Goal: Book appointment/travel/reservation

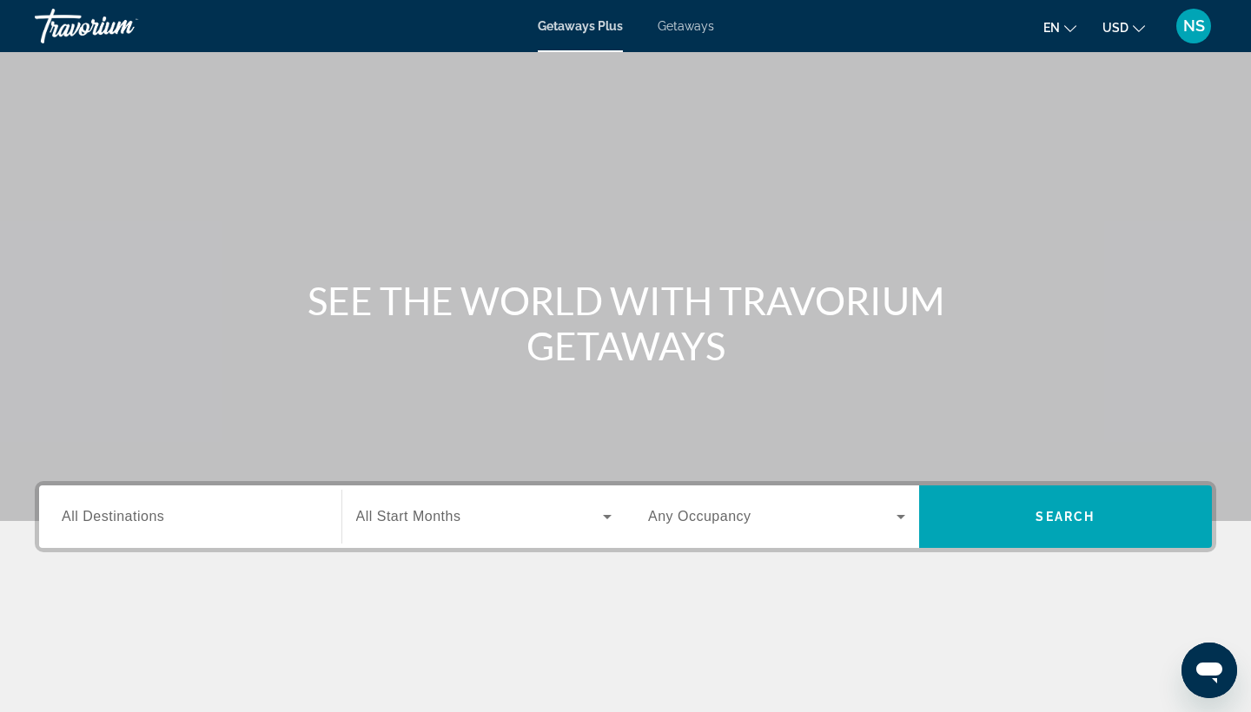
click at [696, 23] on span "Getaways" at bounding box center [686, 26] width 56 height 14
click at [168, 512] on input "Destination All Destinations" at bounding box center [190, 517] width 257 height 21
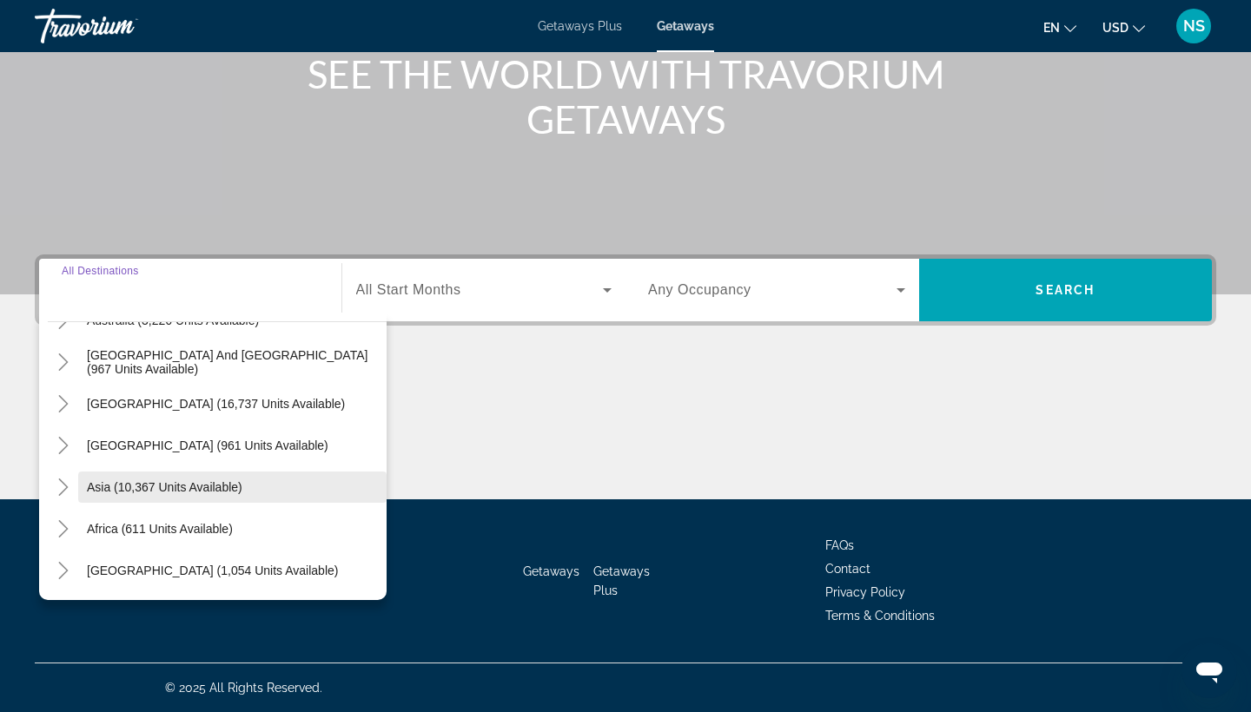
scroll to position [281, 0]
click at [53, 481] on mat-icon "Toggle Asia (10,367 units available)" at bounding box center [63, 488] width 30 height 30
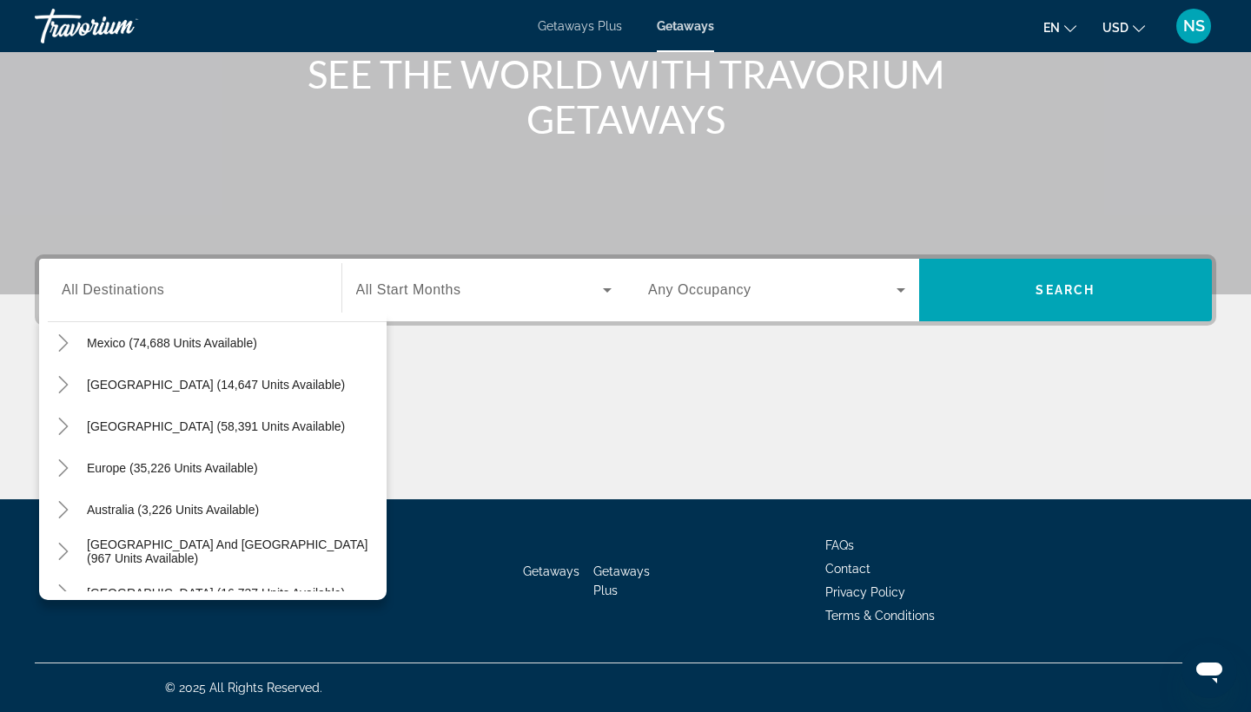
scroll to position [88, 0]
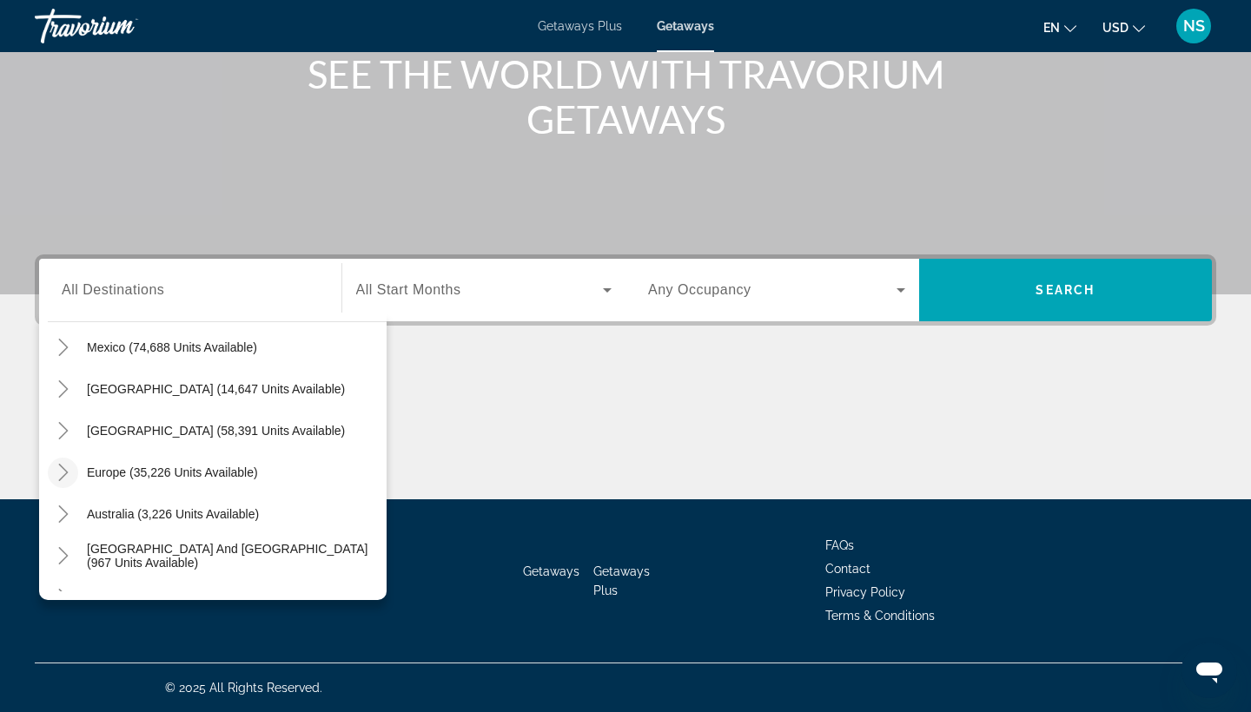
click at [55, 473] on icon "Toggle Europe (35,226 units available)" at bounding box center [63, 472] width 17 height 17
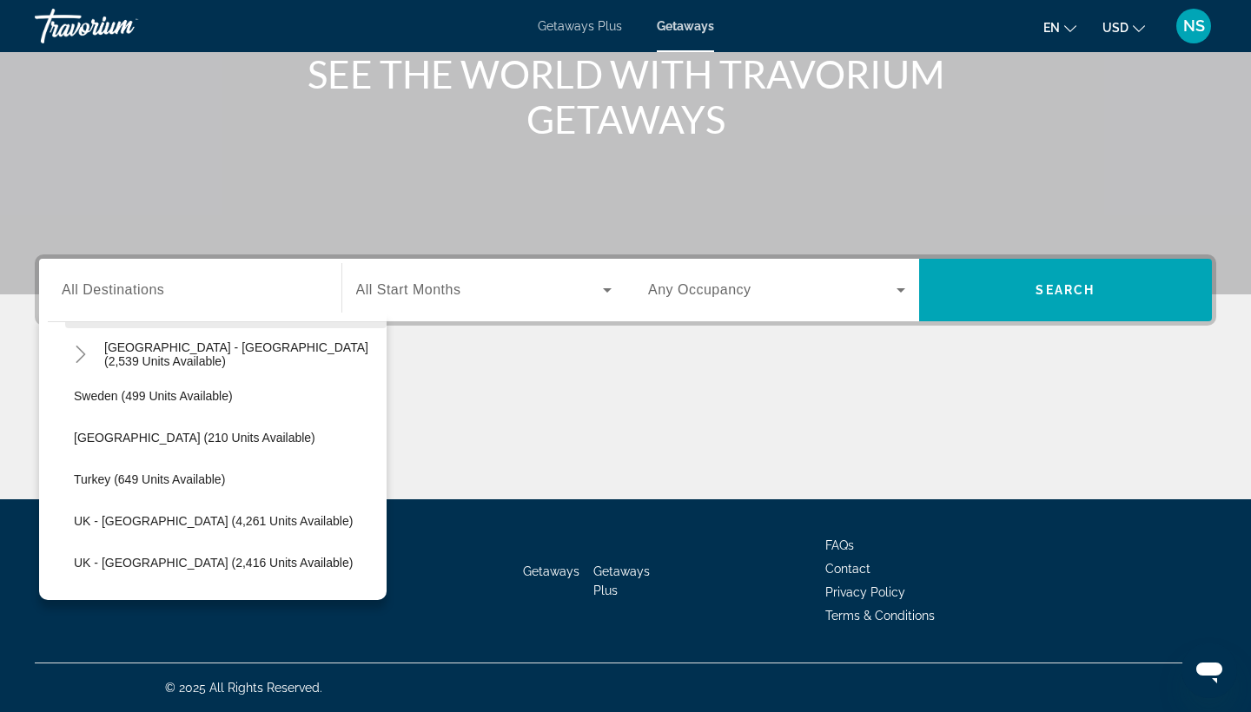
scroll to position [957, 0]
click at [169, 478] on span "Turkey (649 units available)" at bounding box center [149, 479] width 151 height 14
type input "**********"
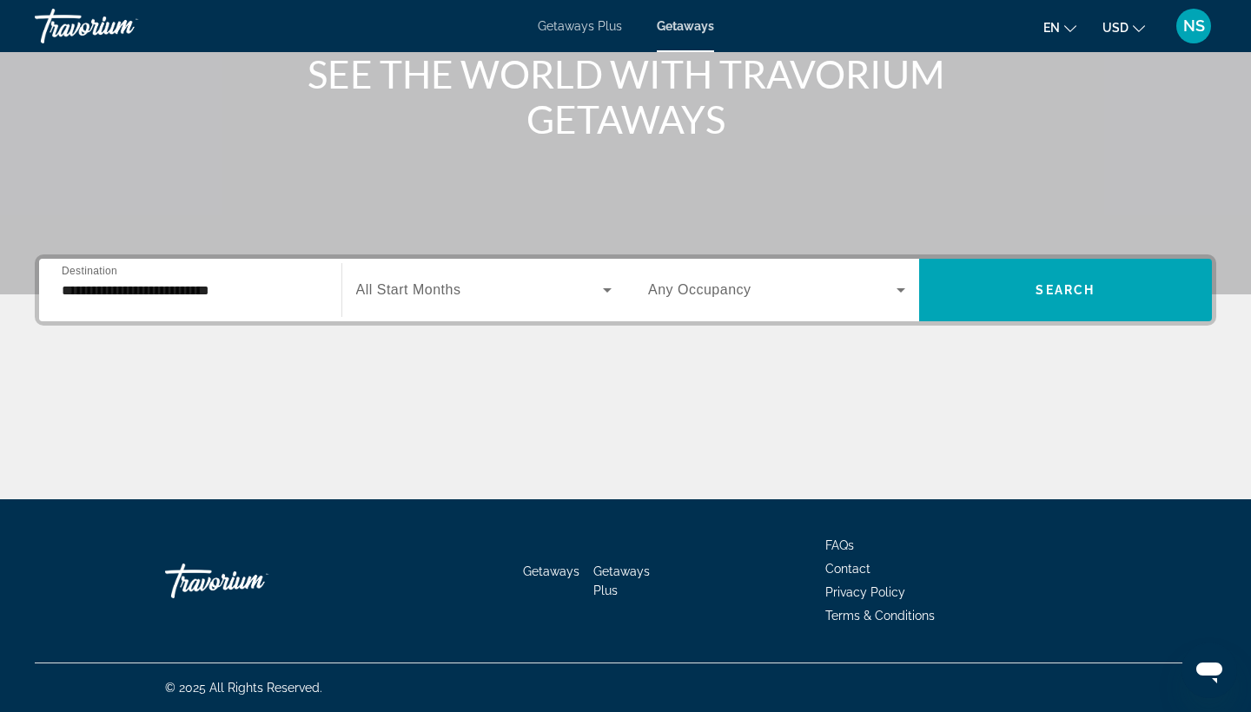
click at [453, 287] on span "All Start Months" at bounding box center [408, 289] width 105 height 15
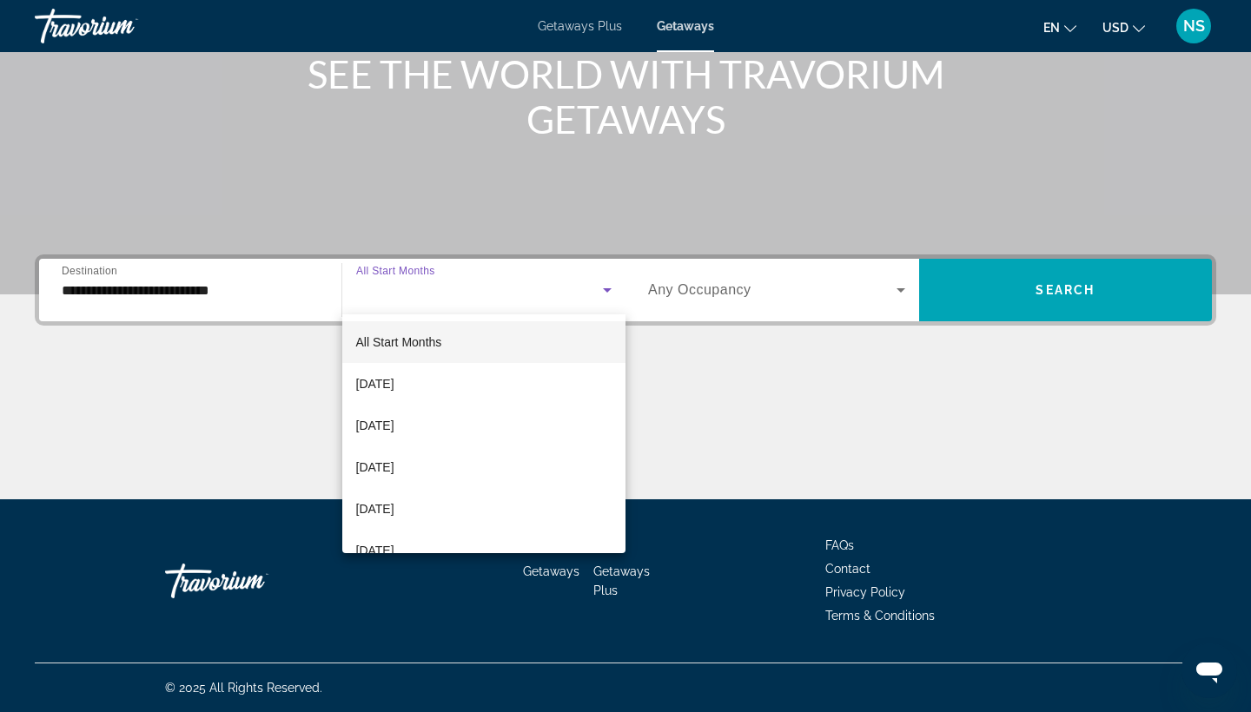
click at [816, 382] on div at bounding box center [625, 356] width 1251 height 712
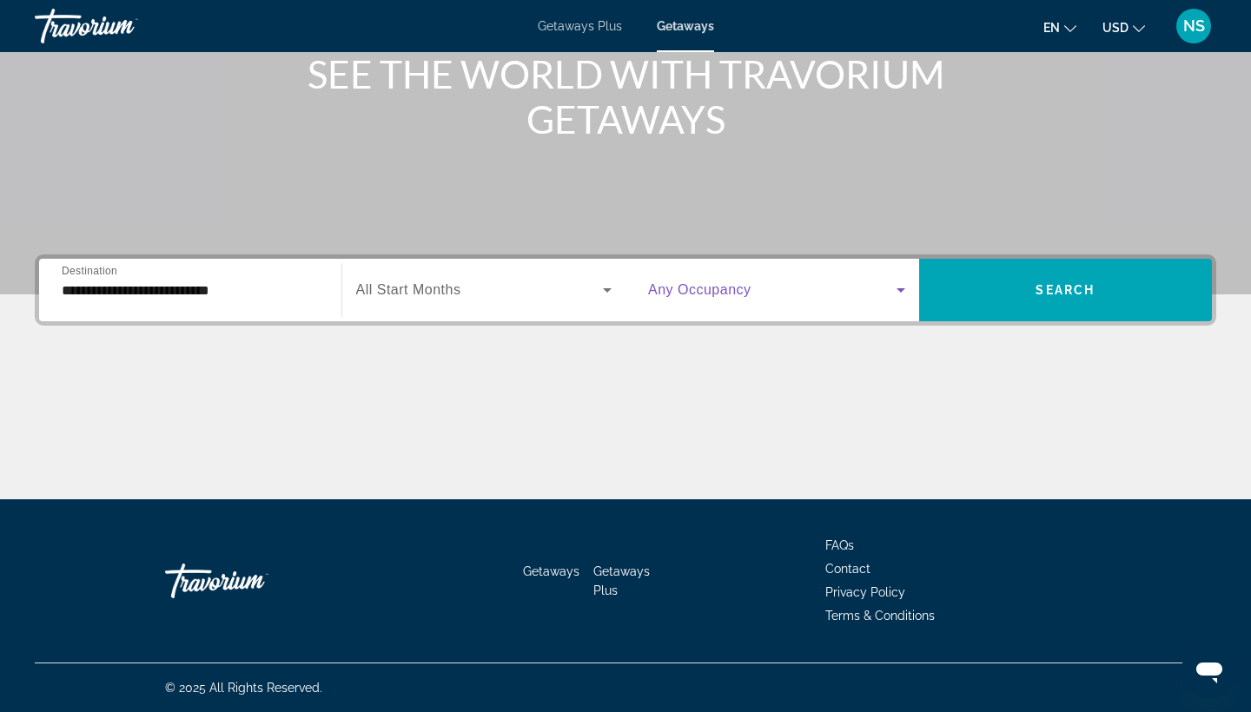
click at [900, 290] on icon "Search widget" at bounding box center [900, 290] width 9 height 4
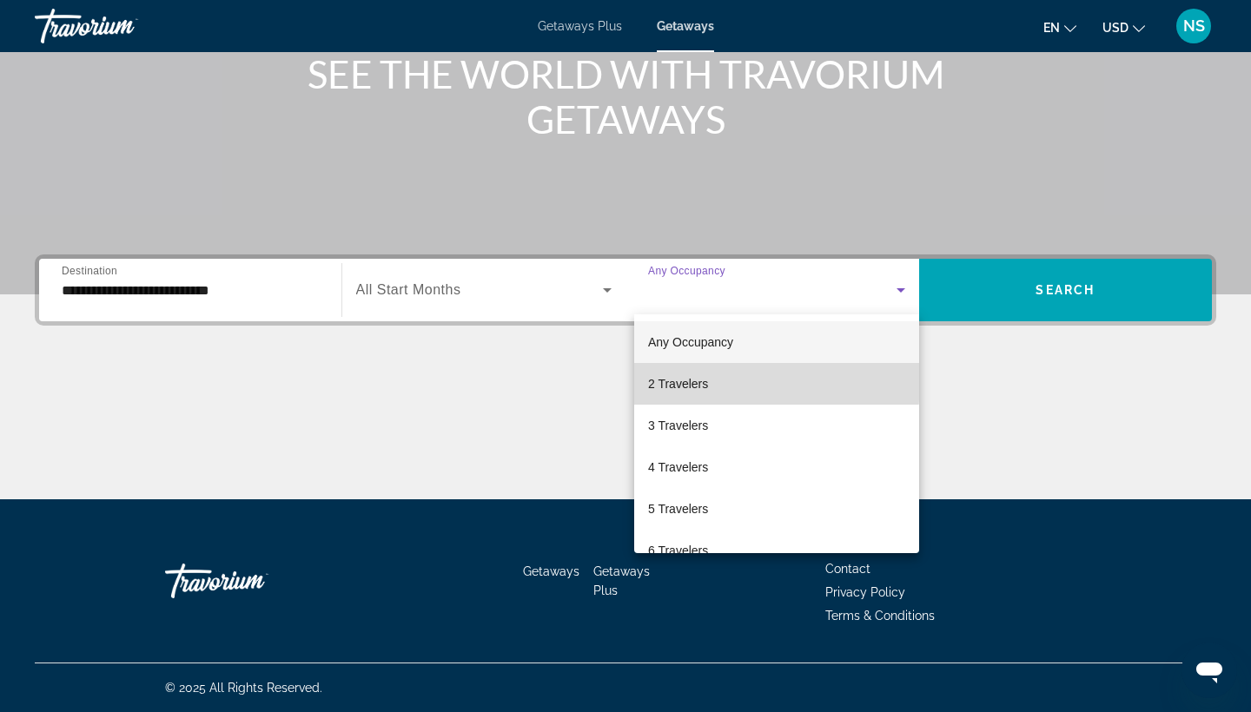
click at [695, 381] on span "2 Travelers" at bounding box center [678, 384] width 60 height 21
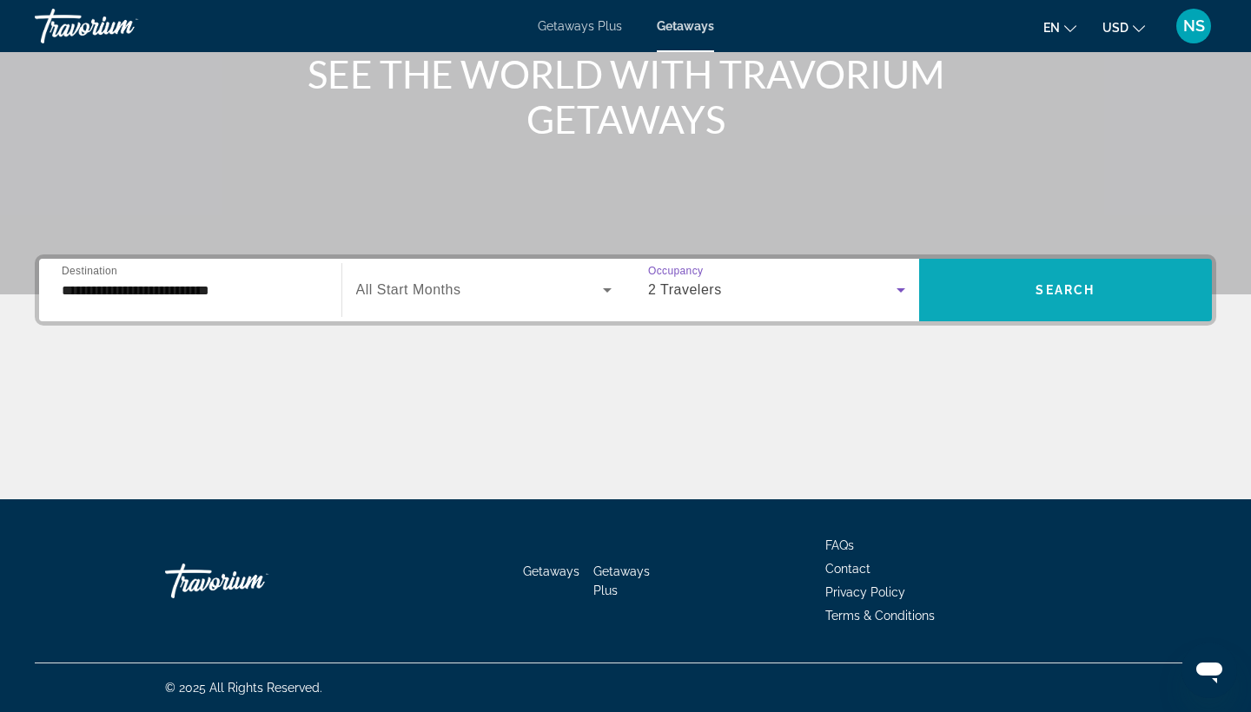
click at [1061, 292] on span "Search" at bounding box center [1064, 290] width 59 height 14
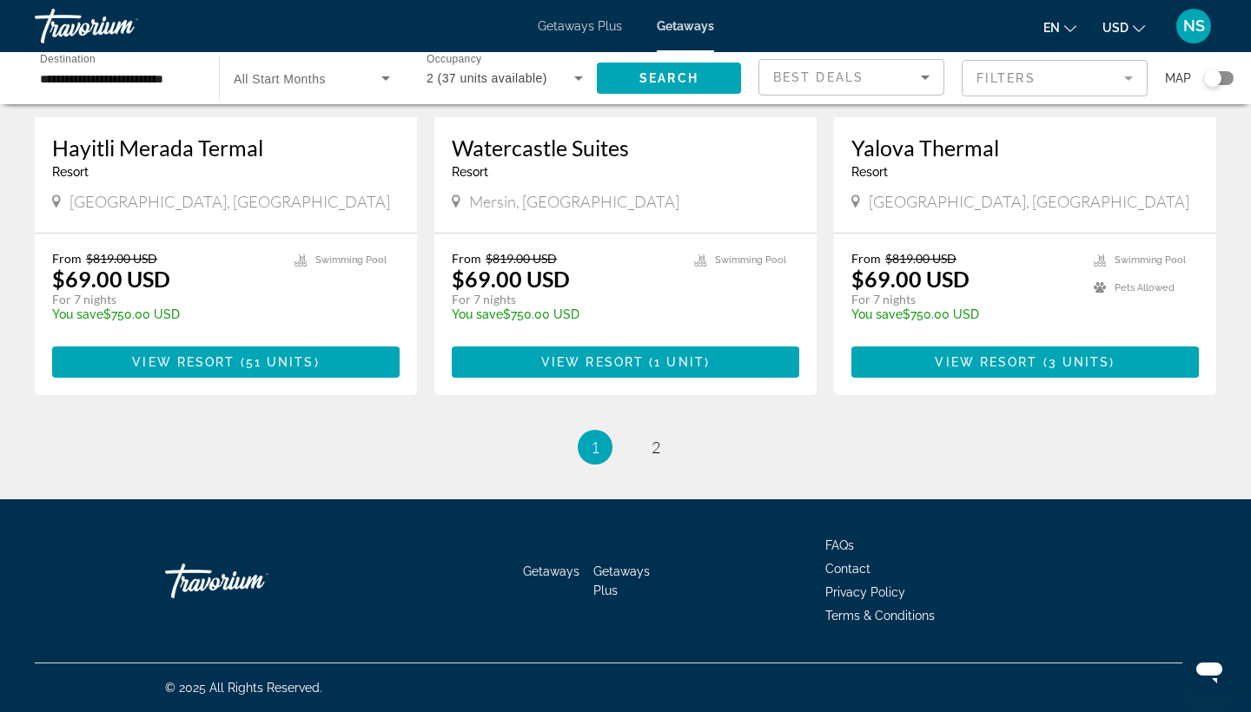
scroll to position [2099, 0]
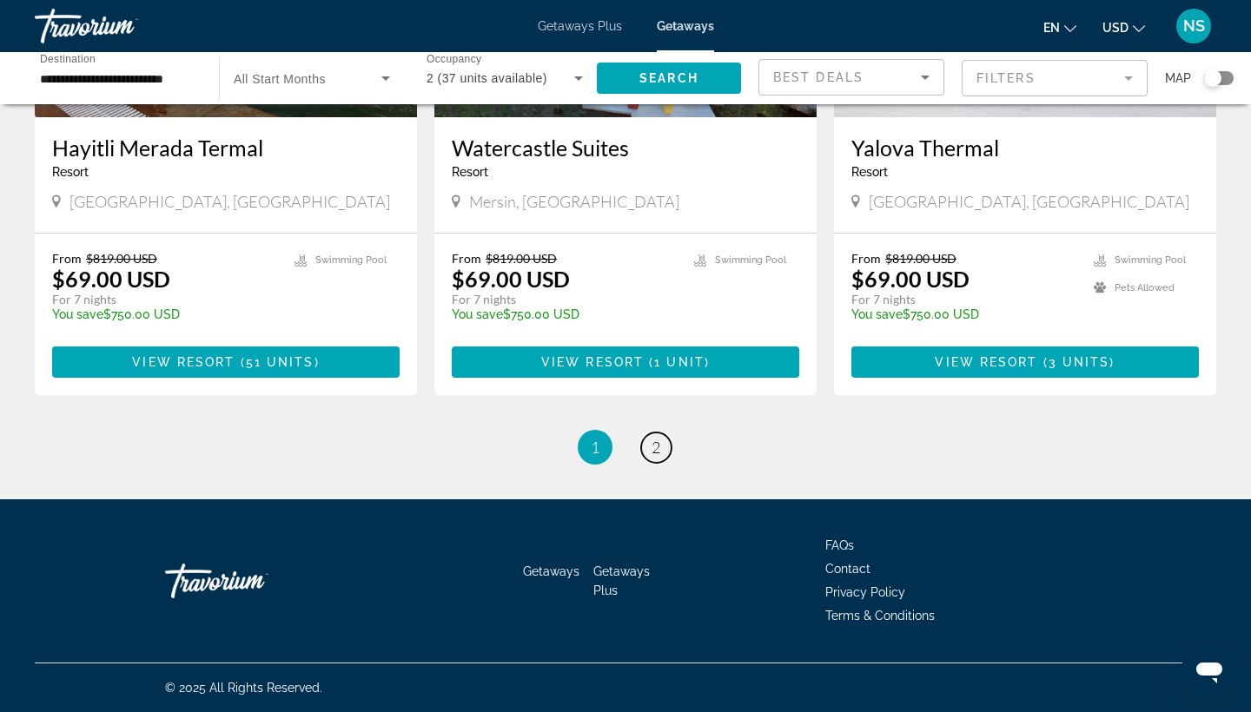
click at [654, 446] on span "2" at bounding box center [655, 447] width 9 height 19
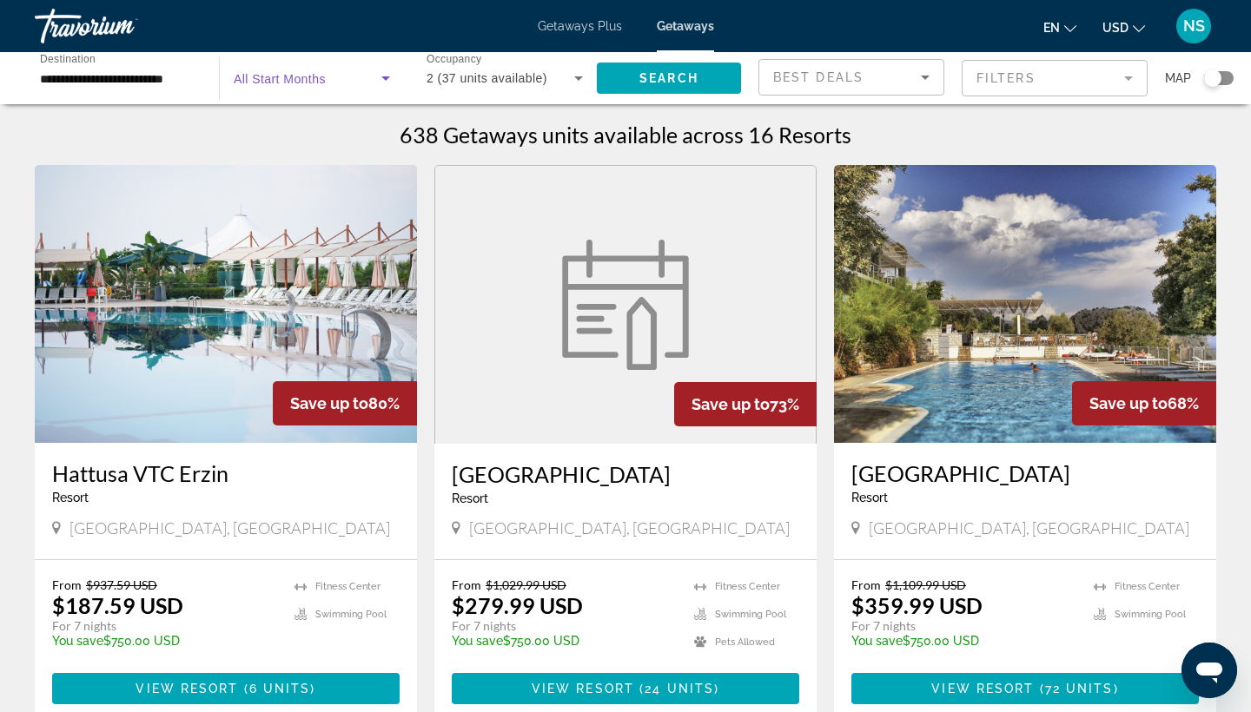
click at [388, 75] on icon "Search widget" at bounding box center [385, 78] width 21 height 21
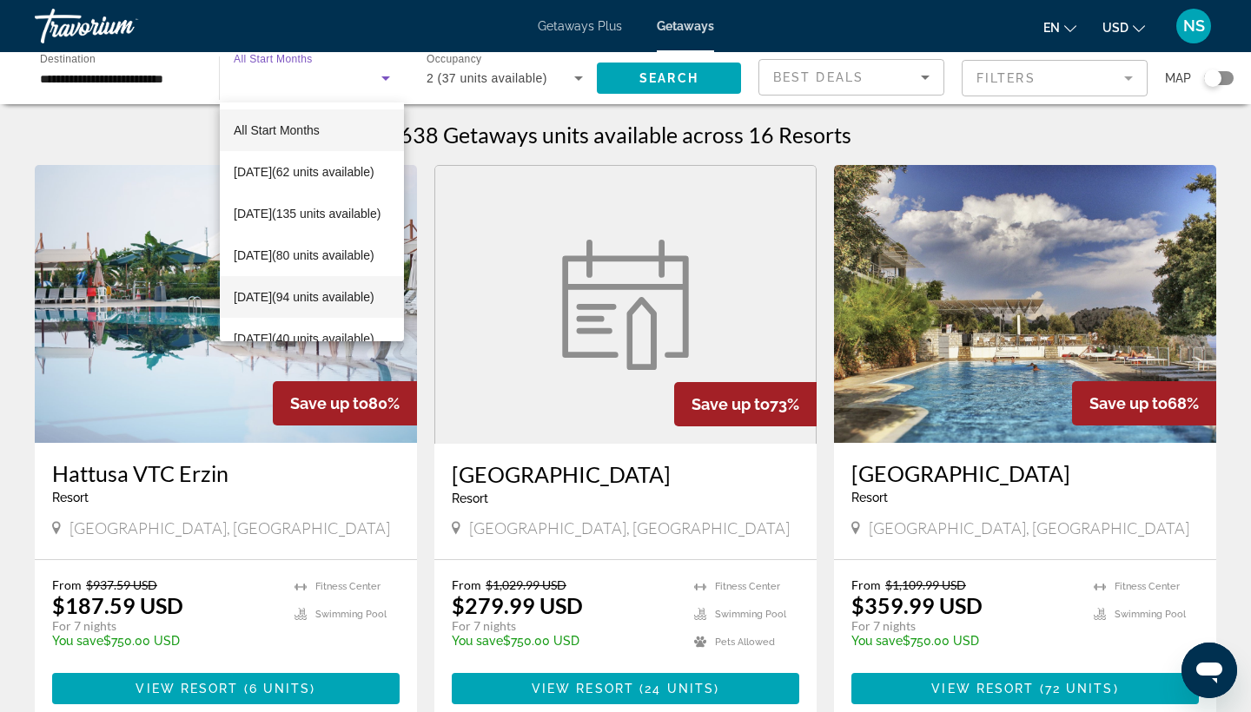
click at [312, 288] on span "[DATE] (94 units available)" at bounding box center [304, 297] width 141 height 21
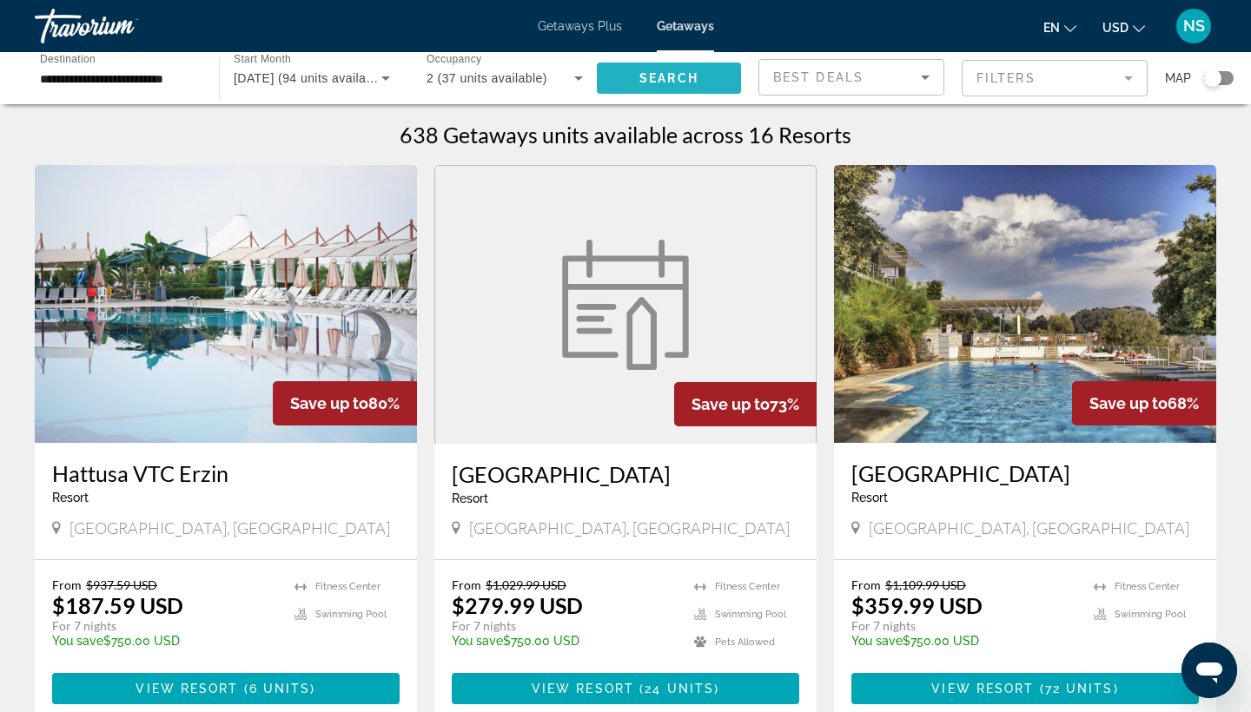
click at [673, 77] on span "Search" at bounding box center [668, 78] width 59 height 14
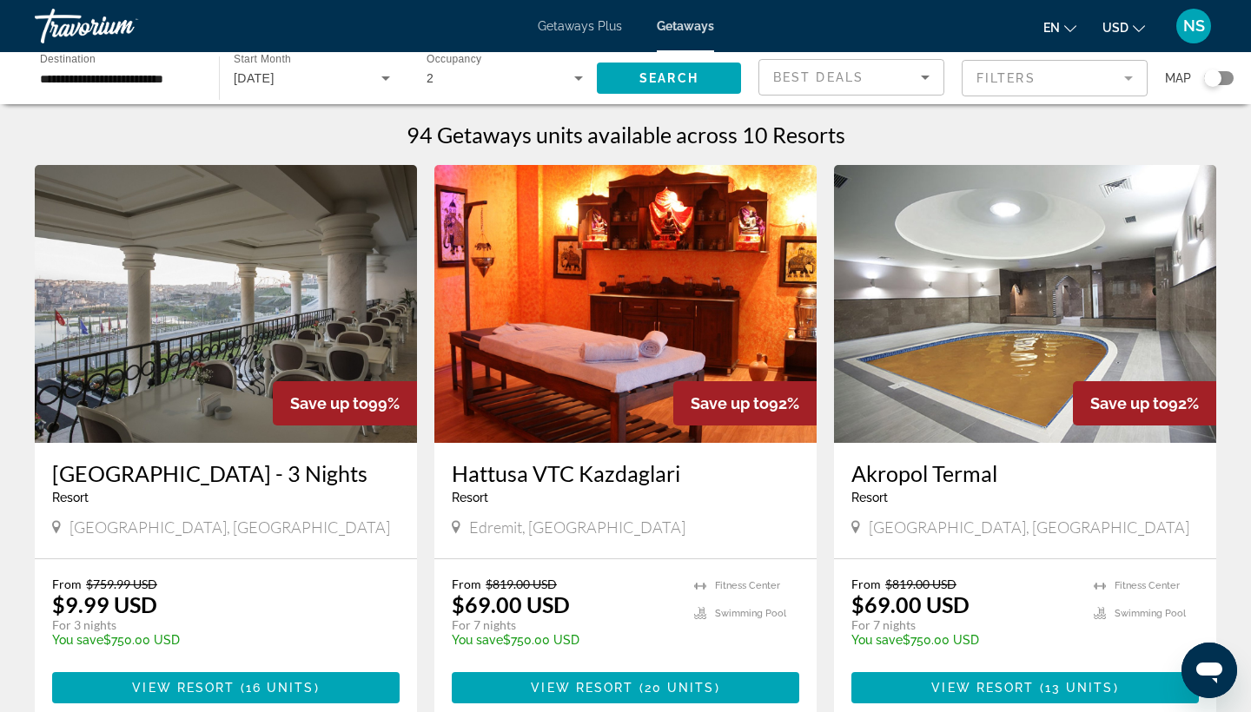
click at [585, 25] on span "Getaways Plus" at bounding box center [580, 26] width 84 height 14
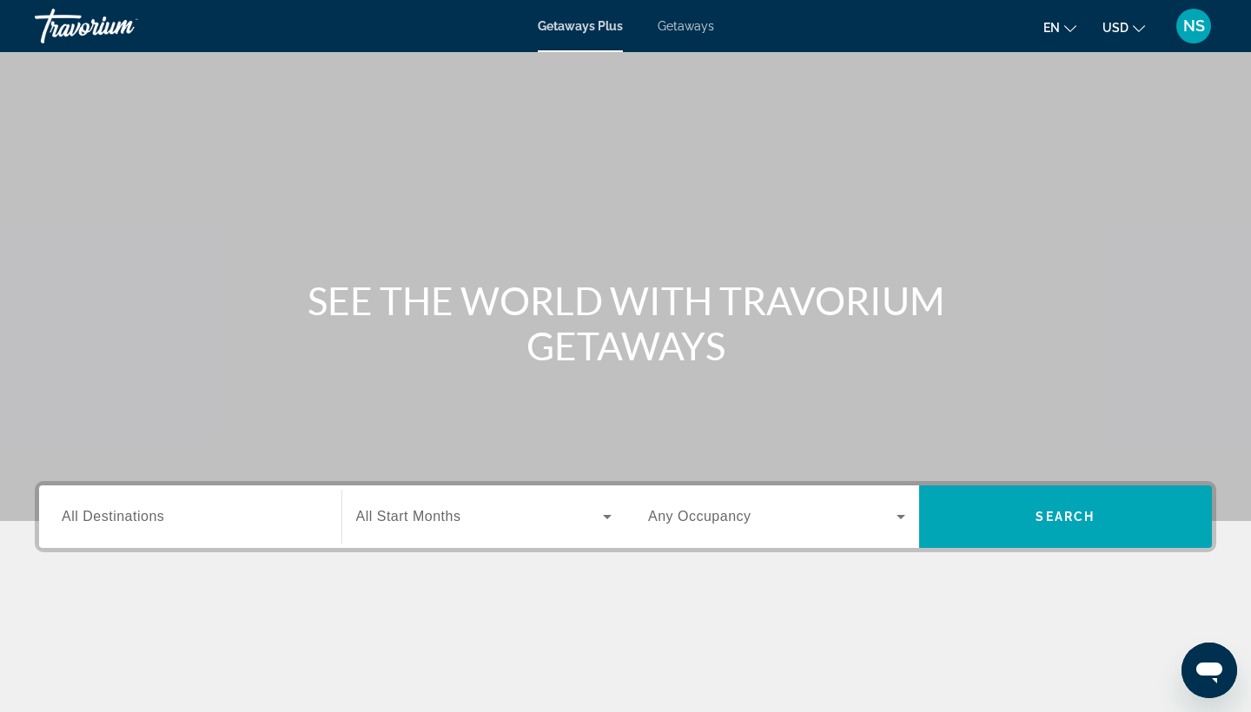
click at [157, 514] on span "All Destinations" at bounding box center [113, 516] width 102 height 15
click at [157, 514] on input "Destination All Destinations" at bounding box center [190, 517] width 257 height 21
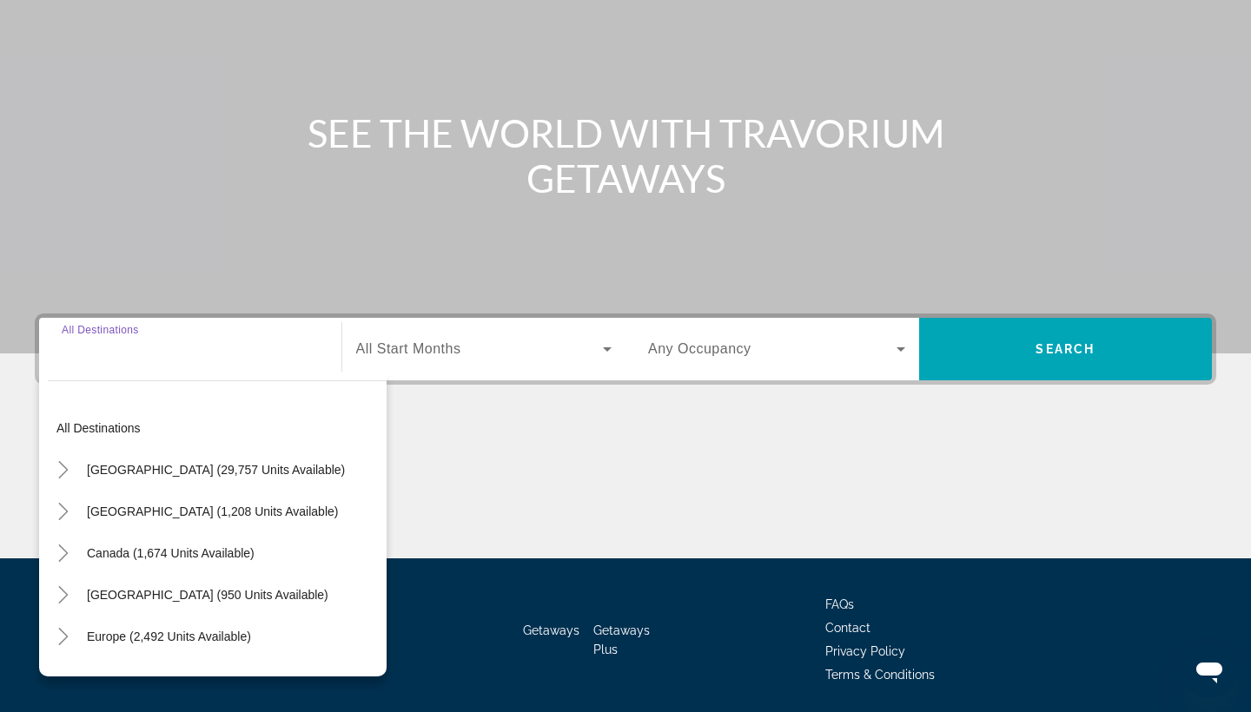
scroll to position [227, 0]
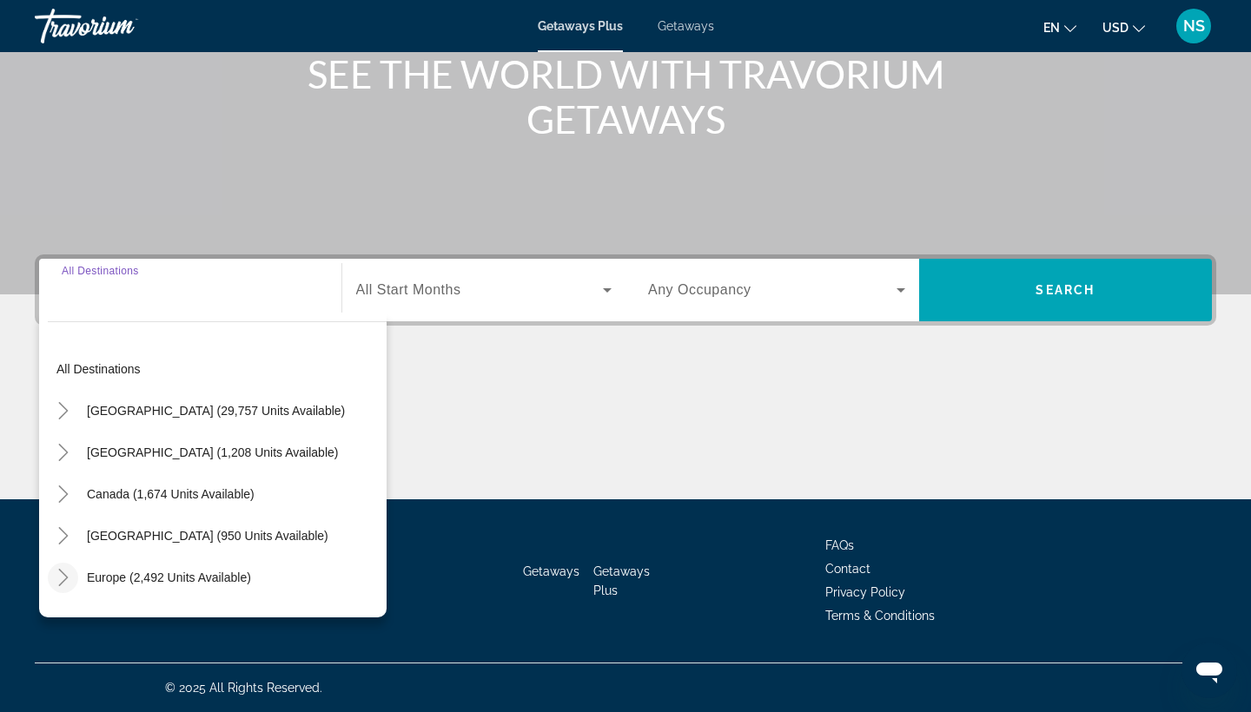
click at [56, 574] on icon "Toggle Europe (2,492 units available)" at bounding box center [63, 577] width 17 height 17
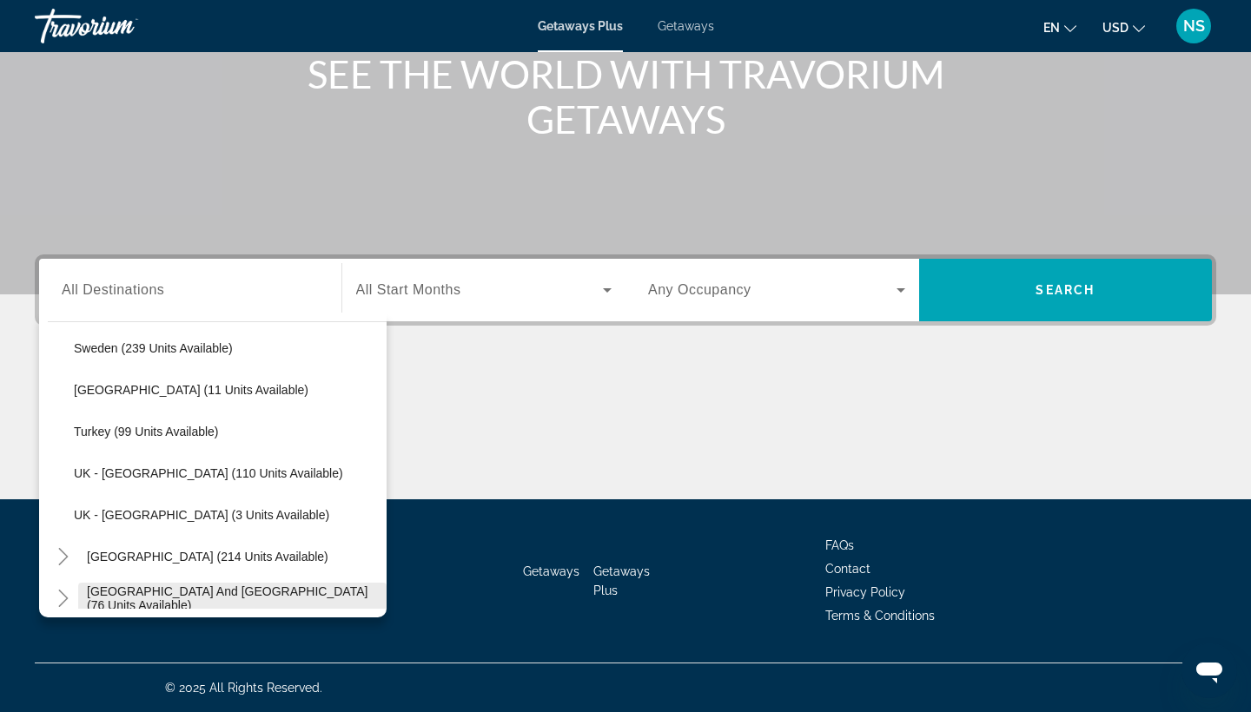
scroll to position [913, 0]
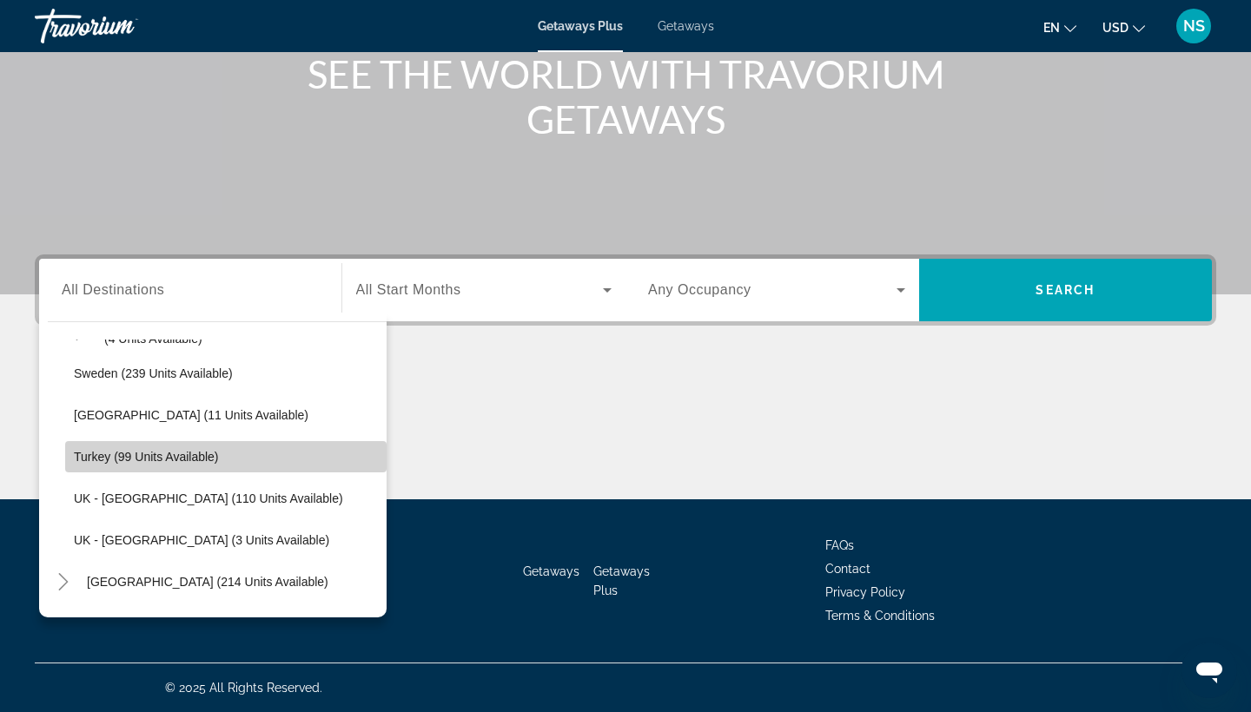
click at [193, 460] on span "Turkey (99 units available)" at bounding box center [146, 457] width 145 height 14
type input "**********"
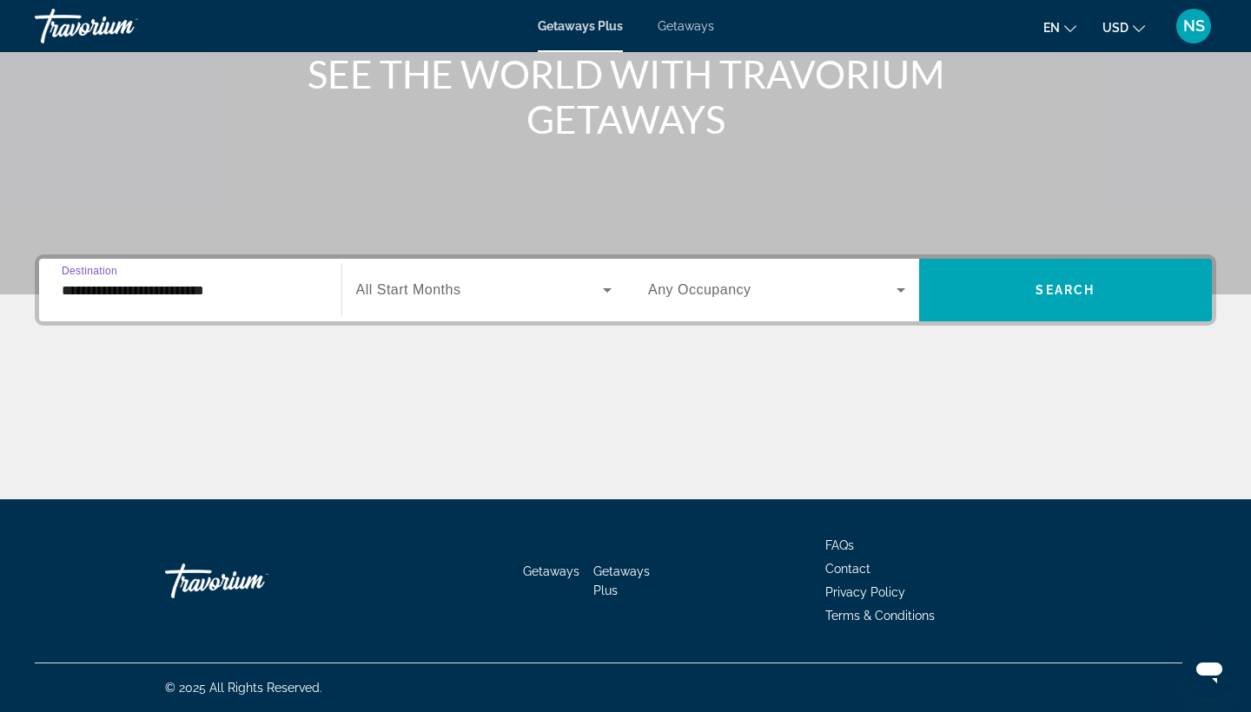
click at [899, 288] on icon "Search widget" at bounding box center [900, 290] width 21 height 21
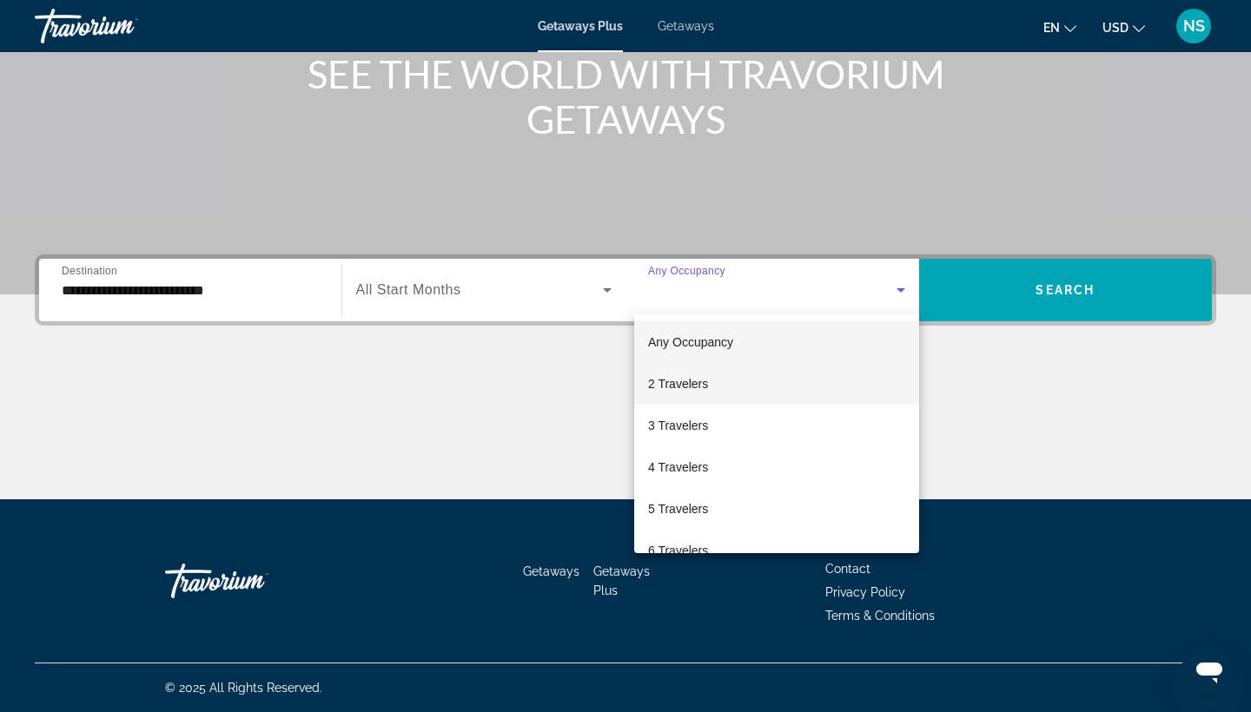
click at [702, 385] on span "2 Travelers" at bounding box center [678, 384] width 60 height 21
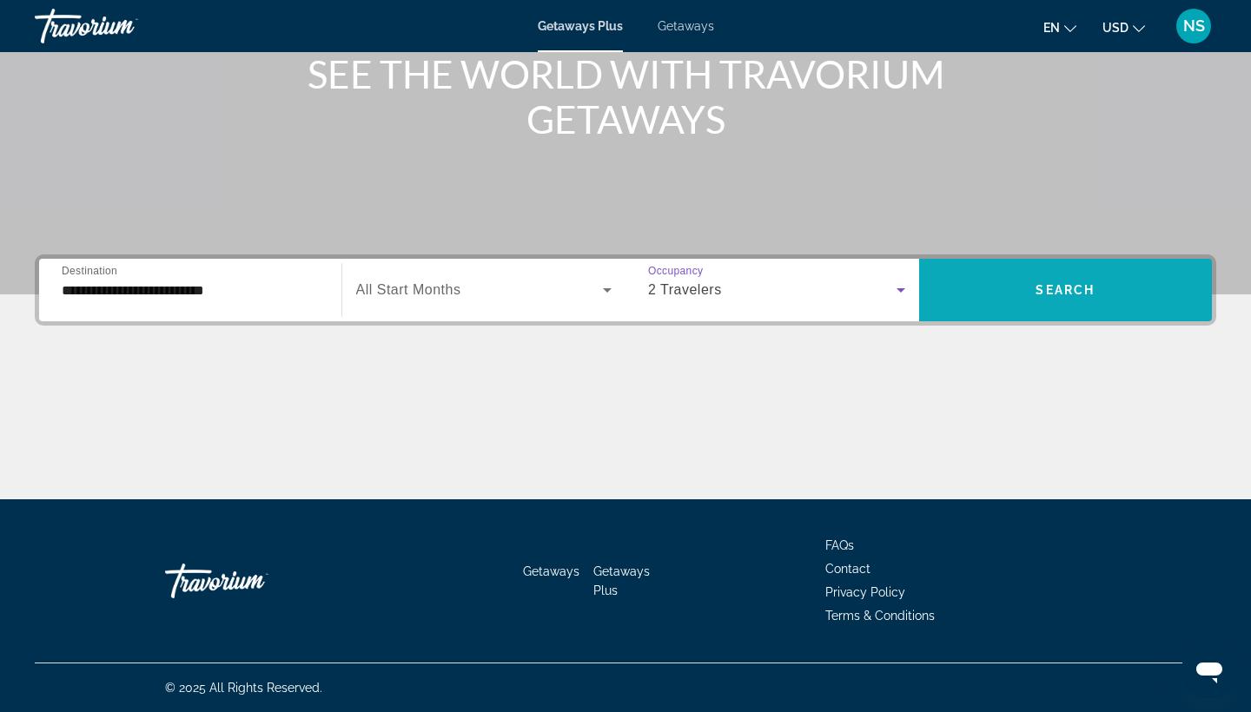
click at [1081, 286] on span "Search" at bounding box center [1064, 290] width 59 height 14
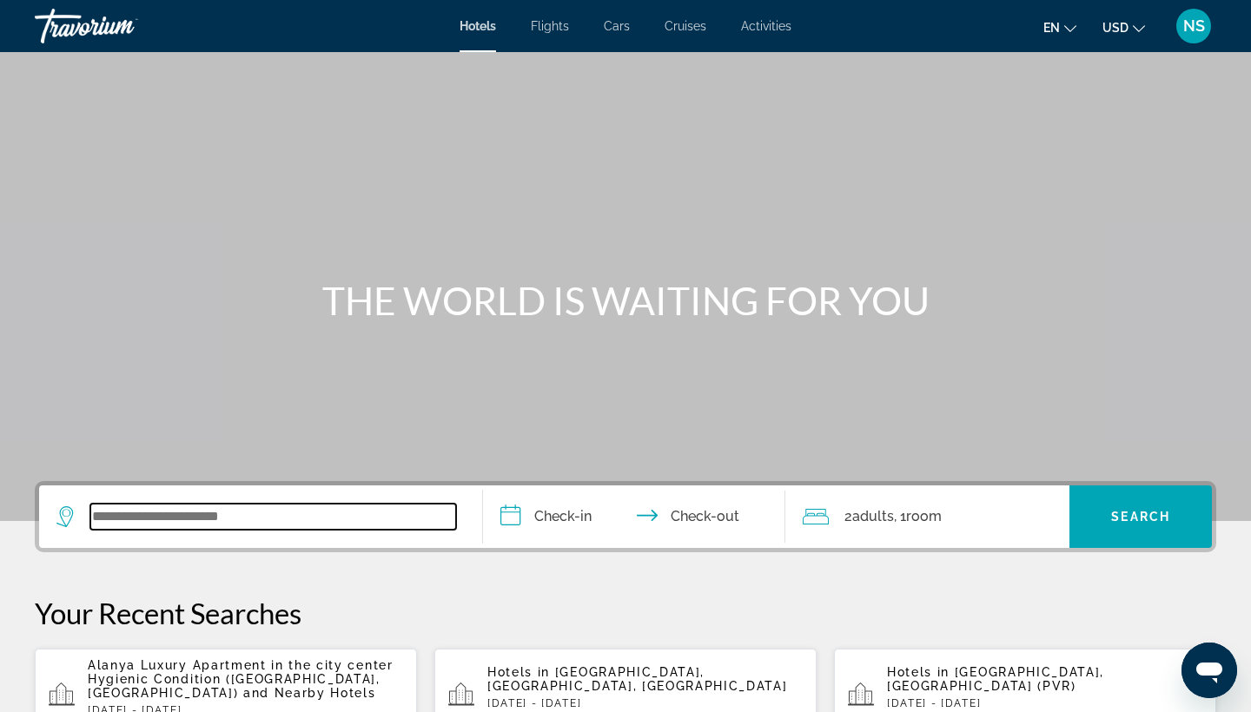
click at [108, 517] on input "Search widget" at bounding box center [273, 517] width 366 height 26
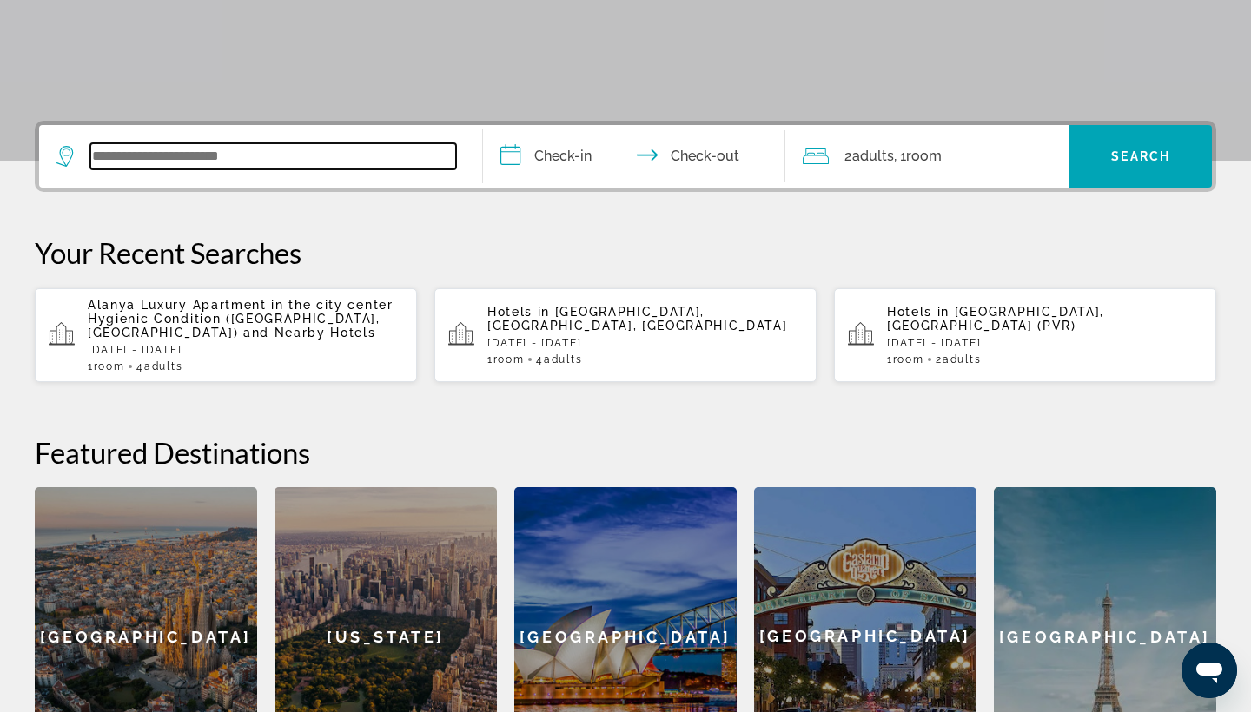
scroll to position [425, 0]
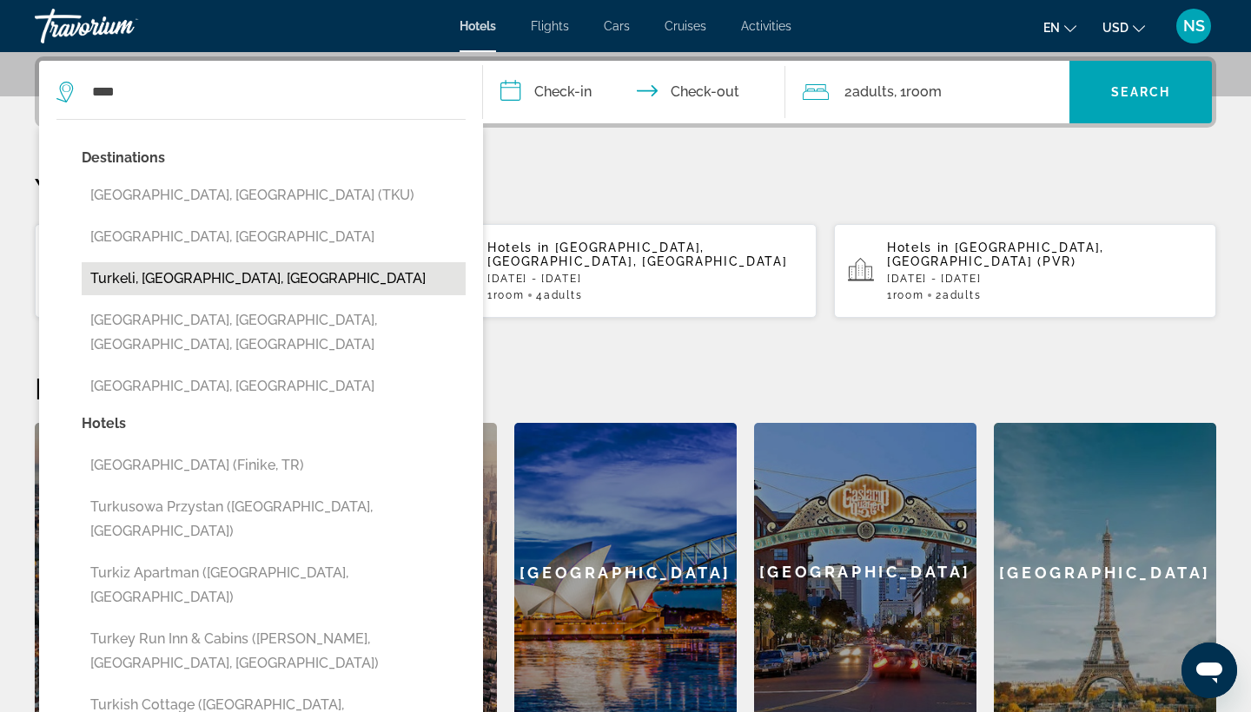
click at [216, 277] on button "Turkeli, [GEOGRAPHIC_DATA], [GEOGRAPHIC_DATA]" at bounding box center [274, 278] width 384 height 33
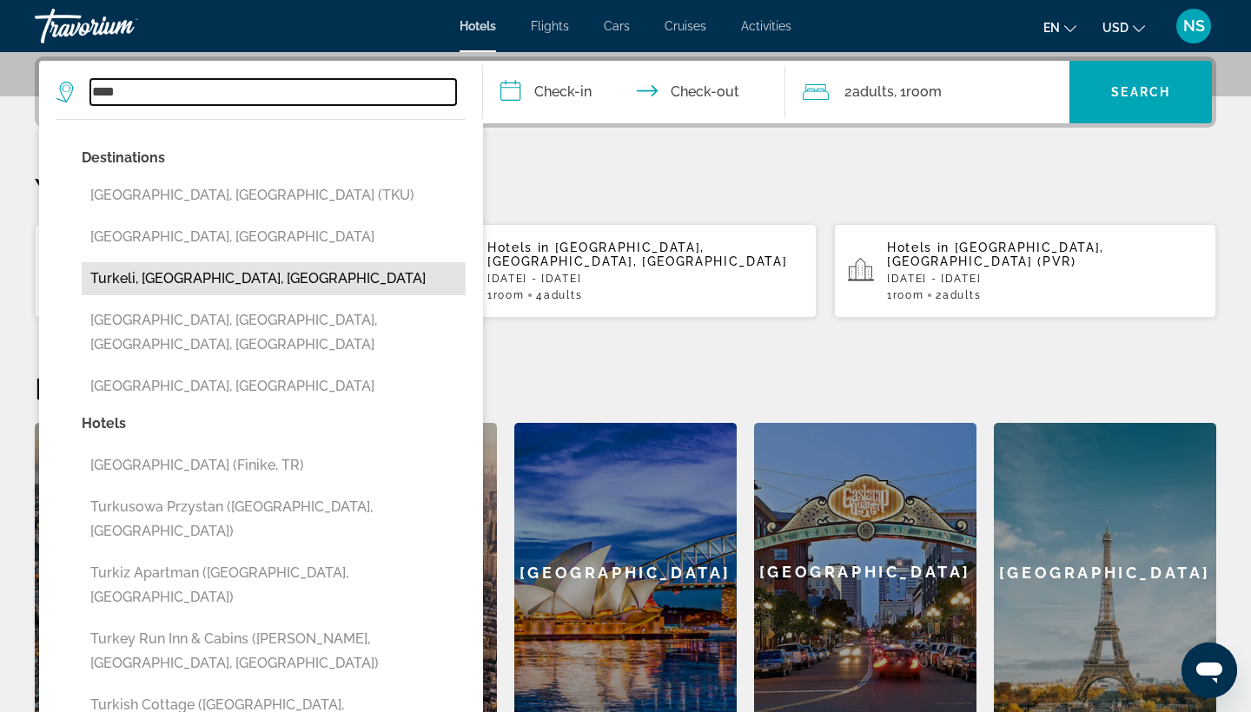
type input "**********"
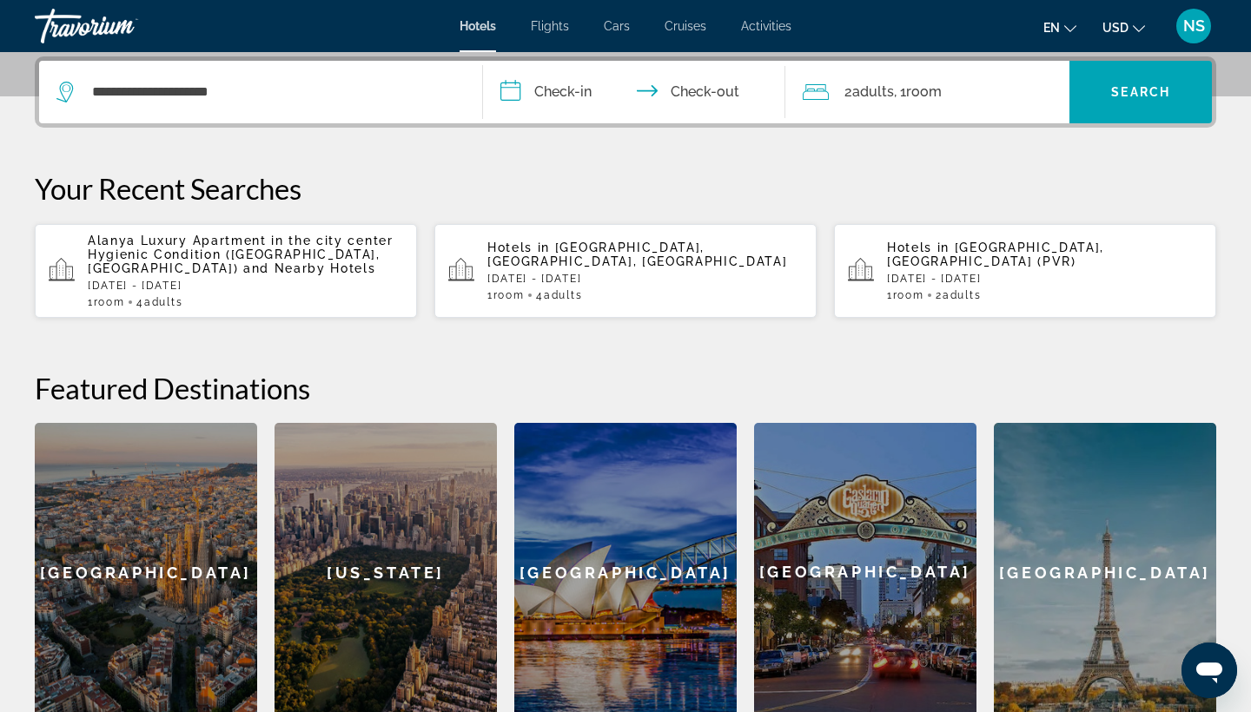
click at [574, 89] on input "**********" at bounding box center [637, 95] width 309 height 68
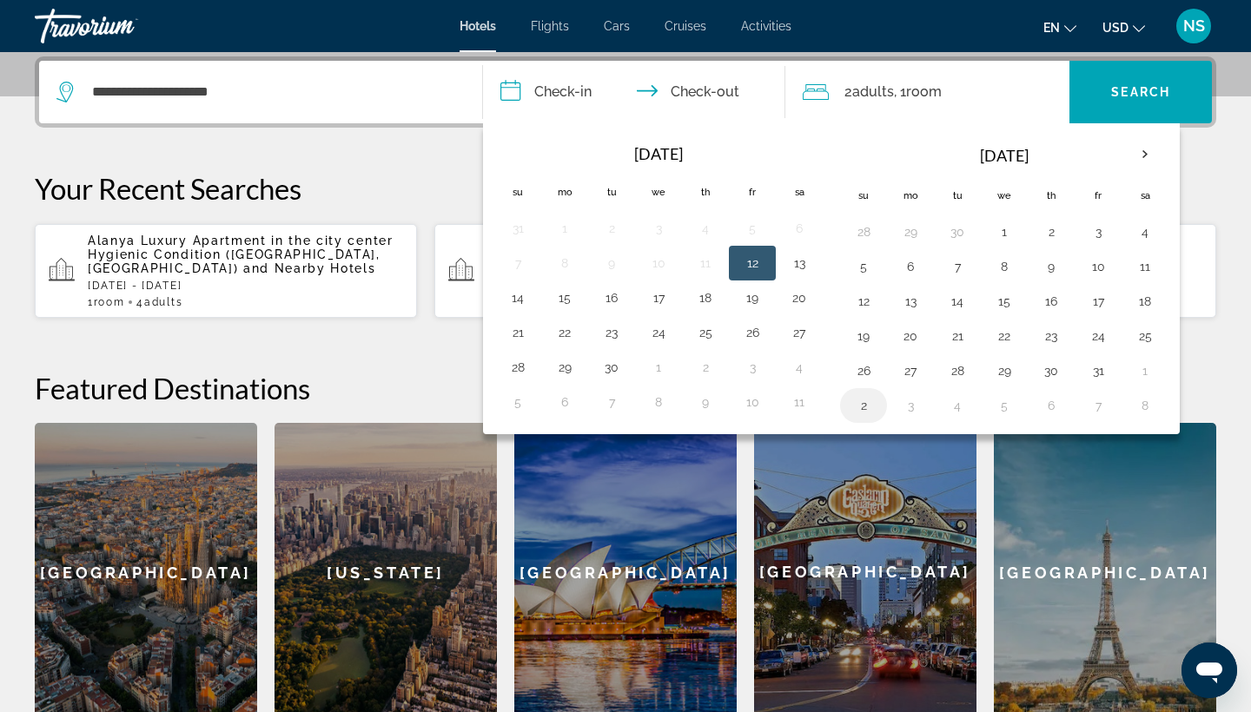
click at [863, 405] on button "2" at bounding box center [864, 405] width 28 height 24
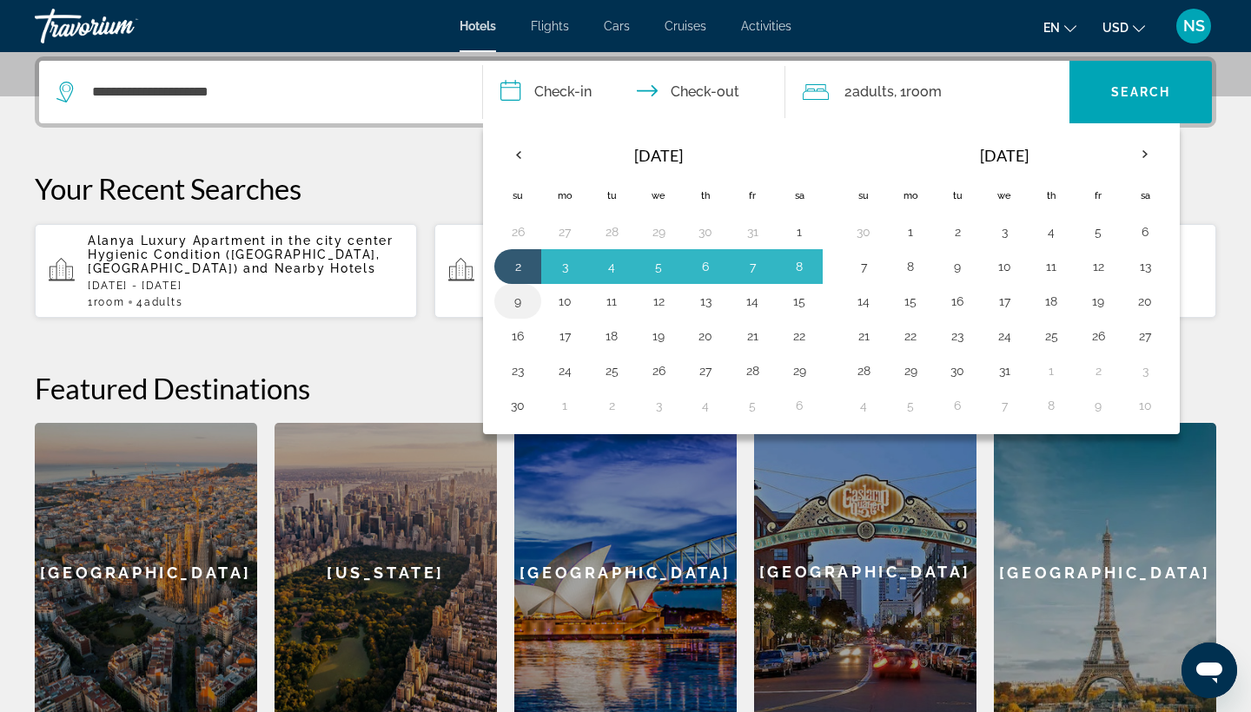
click at [520, 304] on button "9" at bounding box center [518, 301] width 28 height 24
type input "**********"
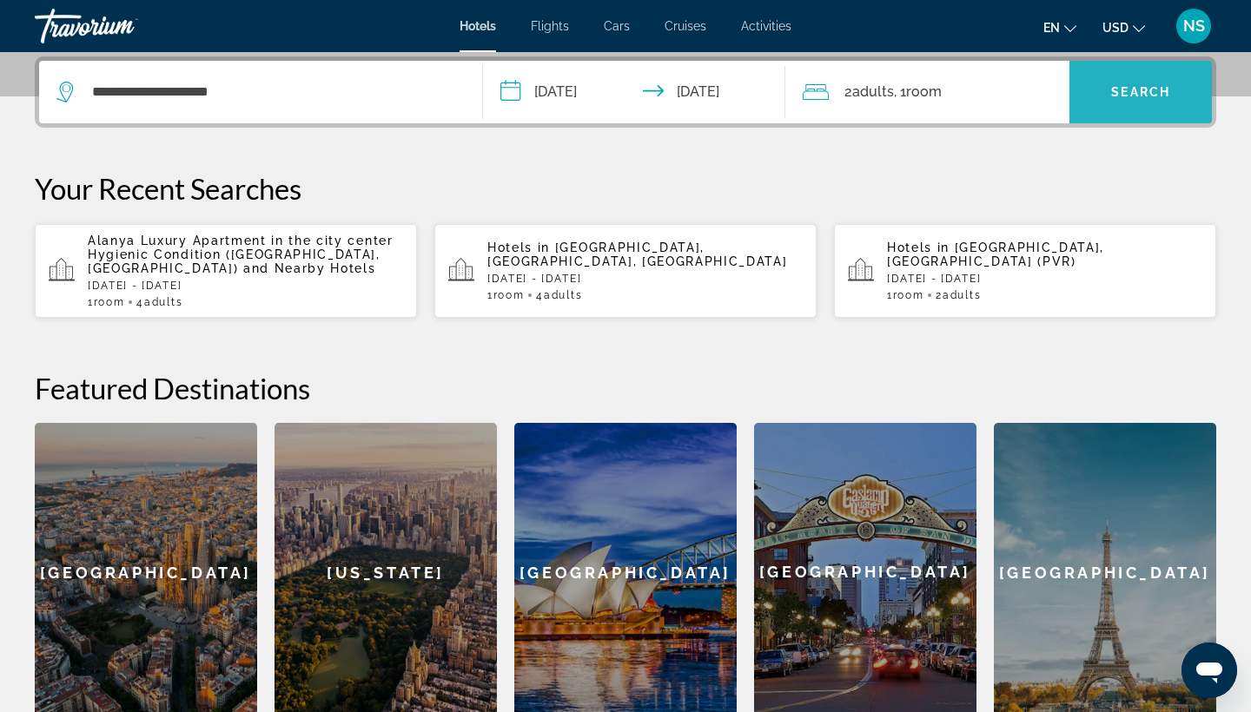
click at [1141, 88] on span "Search" at bounding box center [1140, 92] width 59 height 14
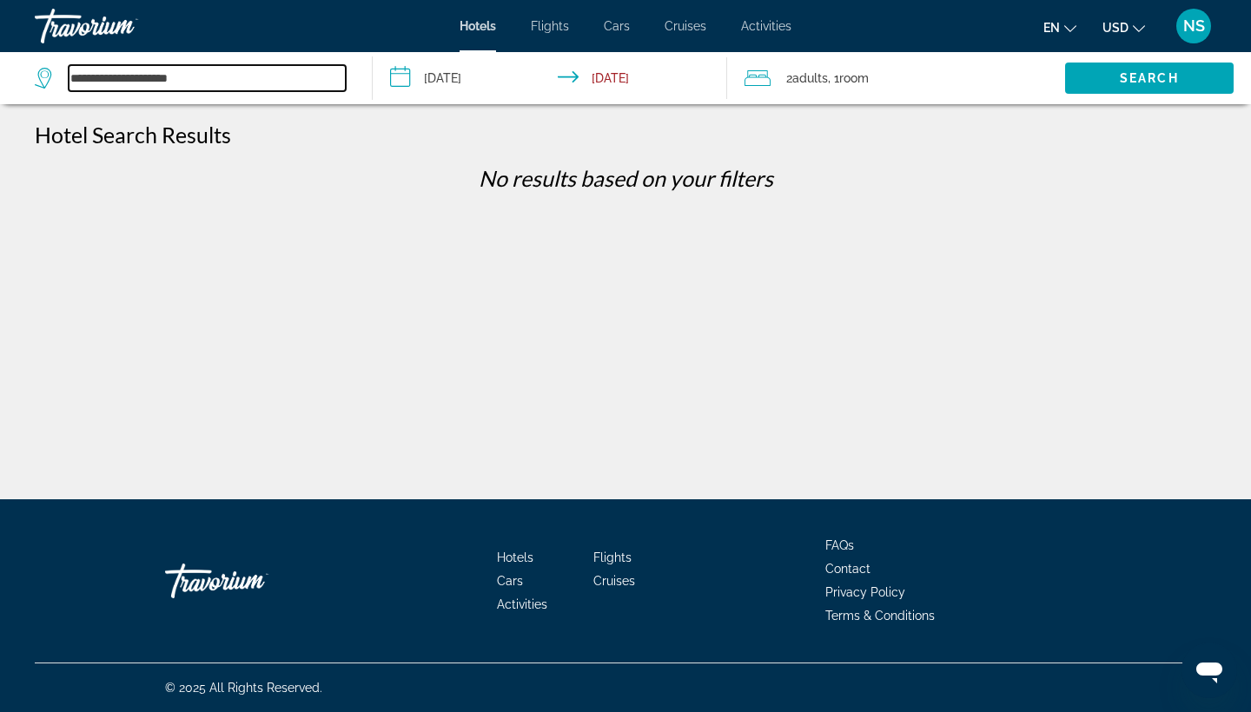
click at [128, 76] on input "**********" at bounding box center [207, 78] width 277 height 26
click at [196, 83] on input "**********" at bounding box center [207, 78] width 277 height 26
type input "*"
